Goal: Task Accomplishment & Management: Manage account settings

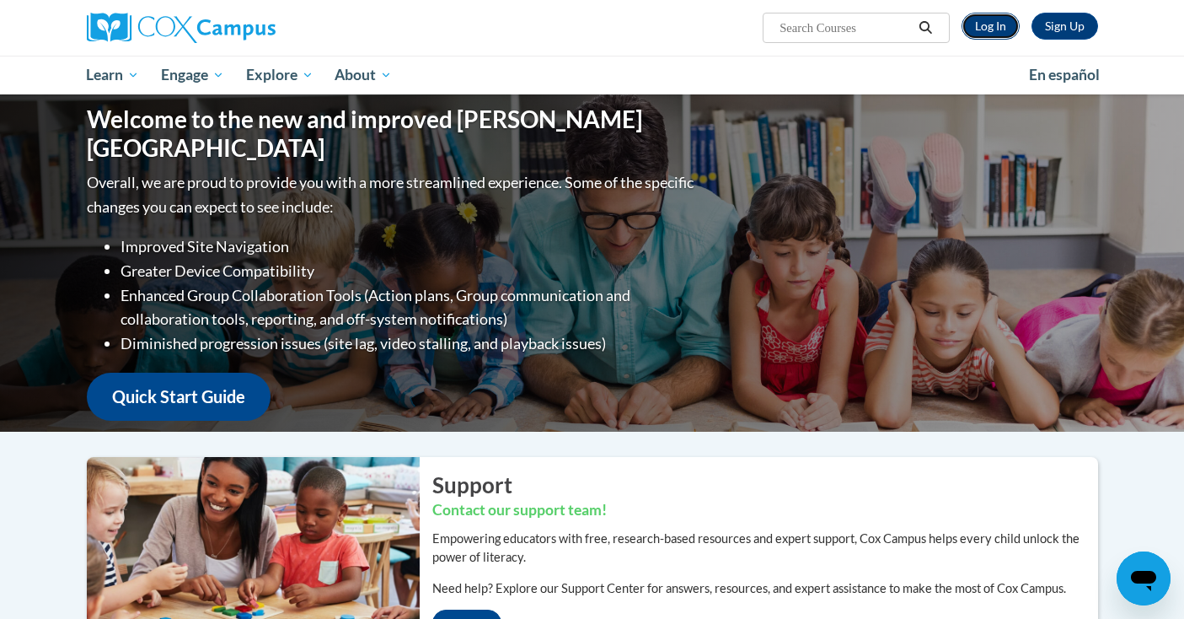
click at [989, 33] on link "Log In" at bounding box center [991, 26] width 58 height 27
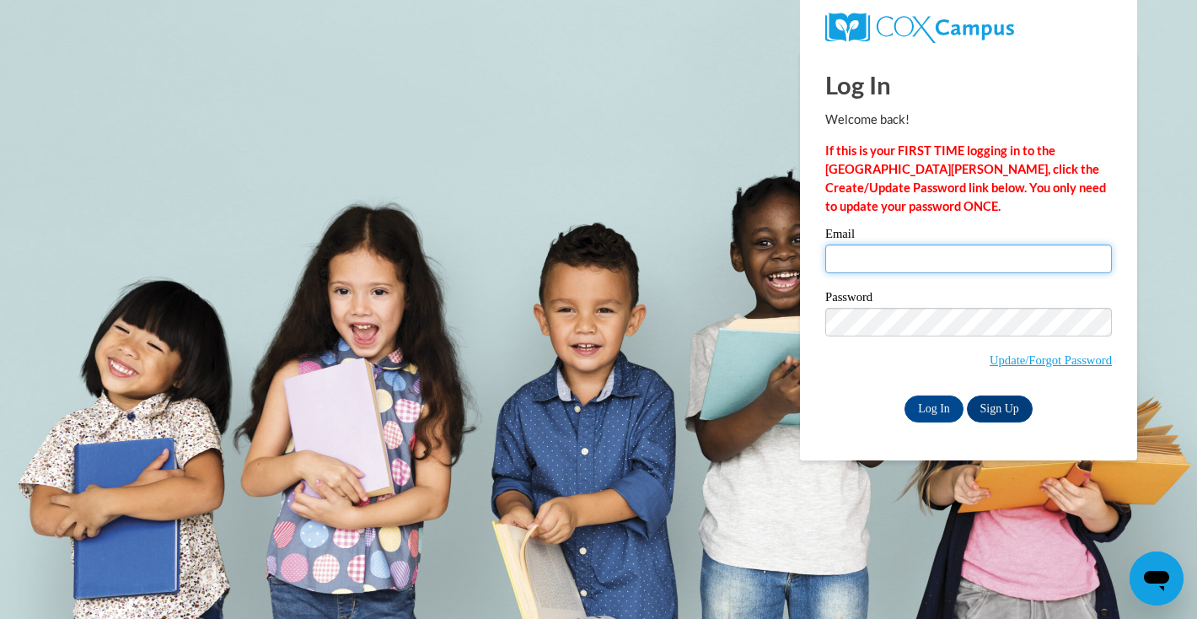
type input "[EMAIL_ADDRESS][PERSON_NAME][DOMAIN_NAME]"
click at [909, 247] on input "[EMAIL_ADDRESS][PERSON_NAME][DOMAIN_NAME]" at bounding box center [968, 258] width 287 height 29
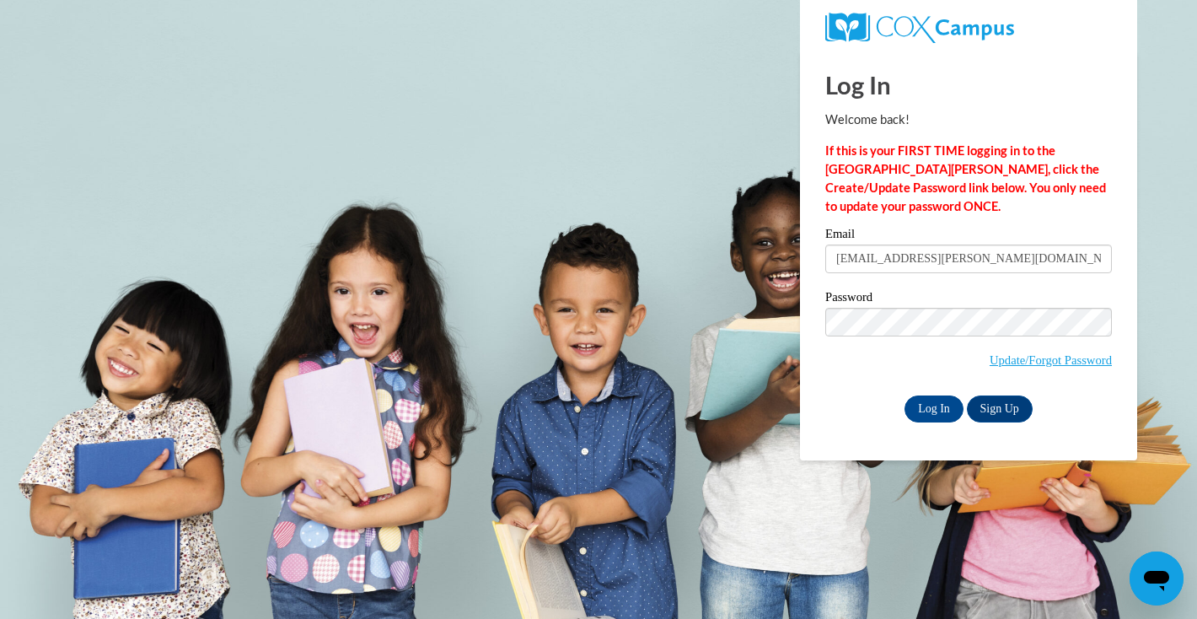
click at [867, 428] on div "Log In Welcome back! If this is your FIRST TIME logging in to the [GEOGRAPHIC_D…" at bounding box center [968, 256] width 362 height 410
click at [932, 405] on input "Log In" at bounding box center [934, 408] width 59 height 27
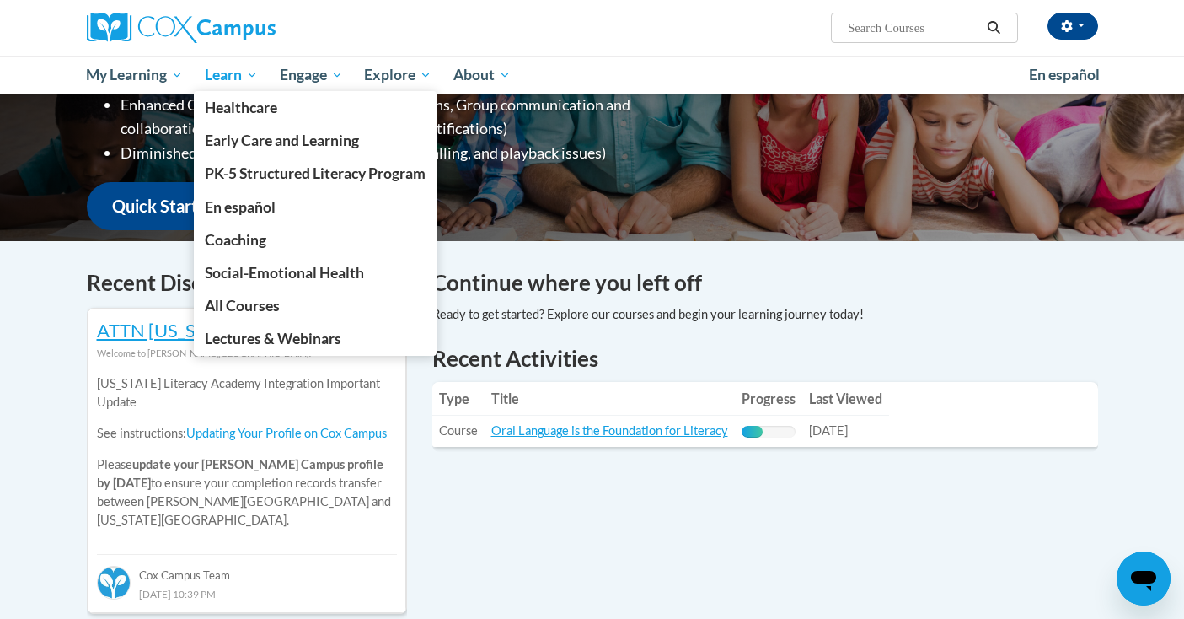
scroll to position [85, 0]
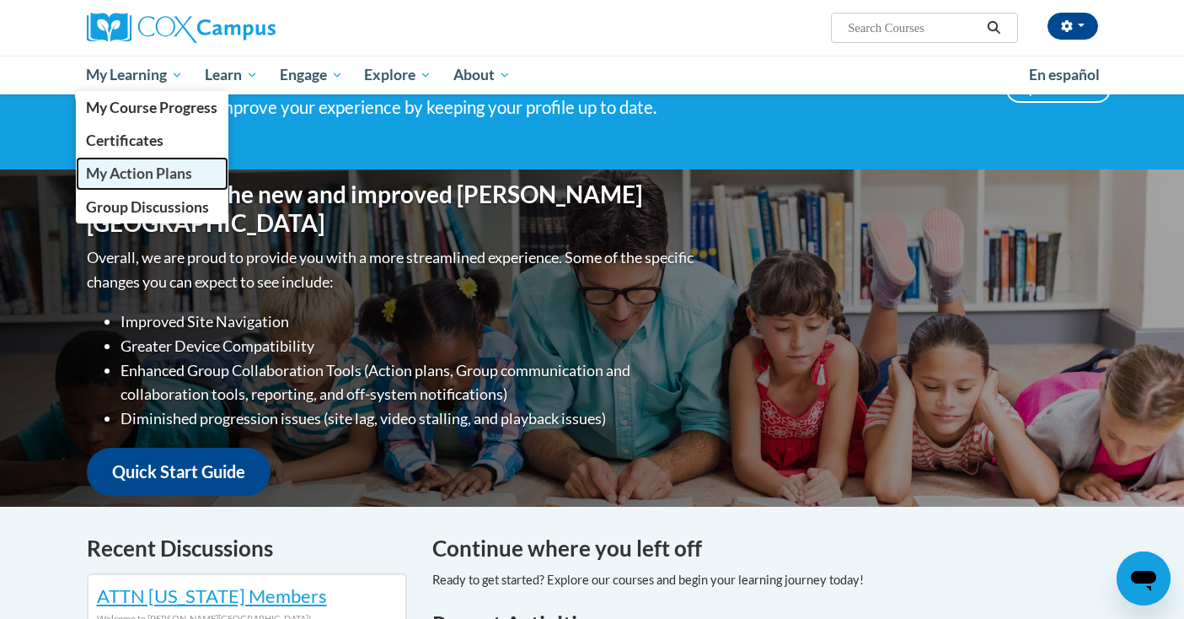
click at [163, 170] on span "My Action Plans" at bounding box center [139, 173] width 106 height 18
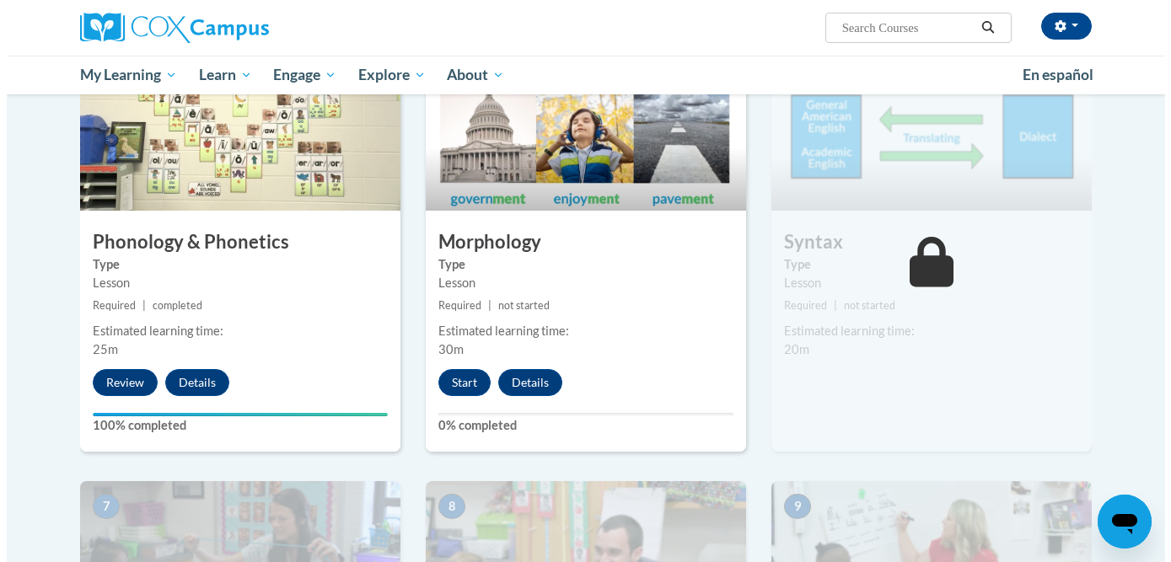
scroll to position [912, 0]
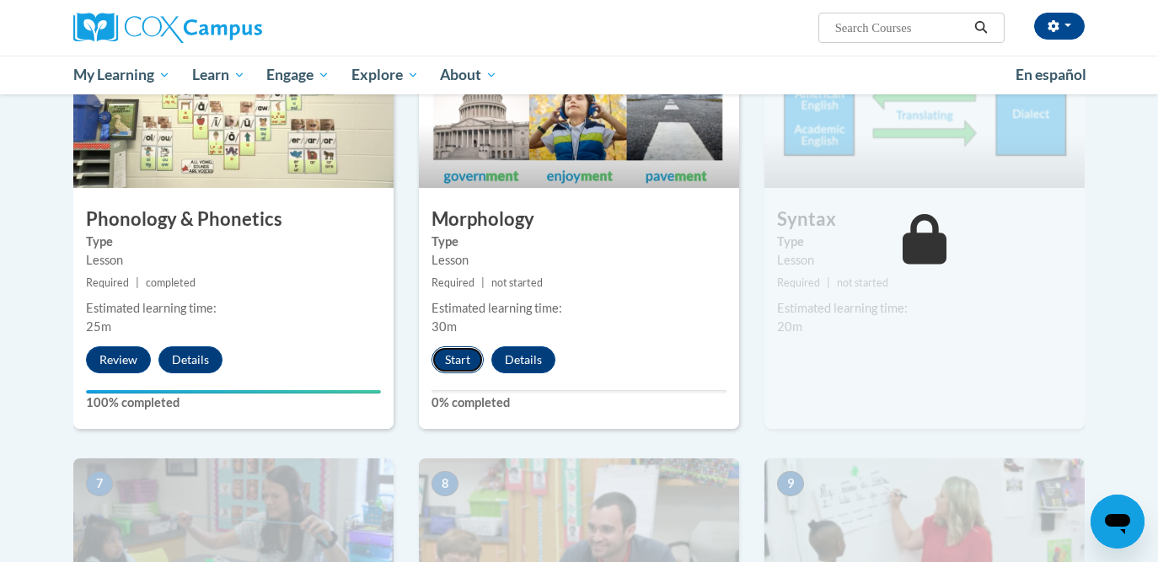
click at [471, 357] on button "Start" at bounding box center [458, 359] width 52 height 27
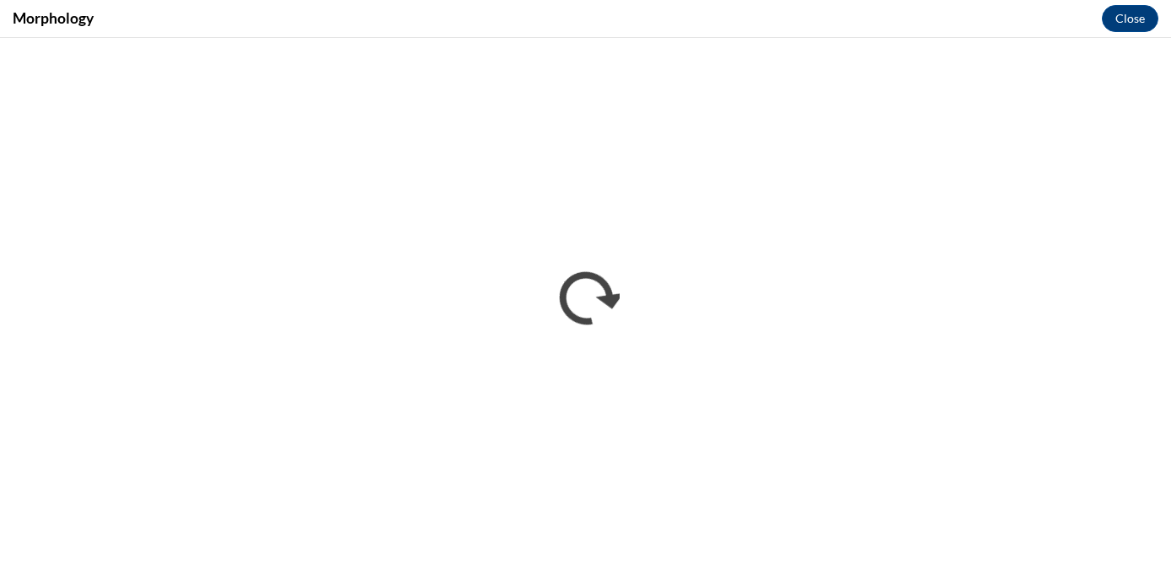
scroll to position [0, 0]
